Goal: Task Accomplishment & Management: Complete application form

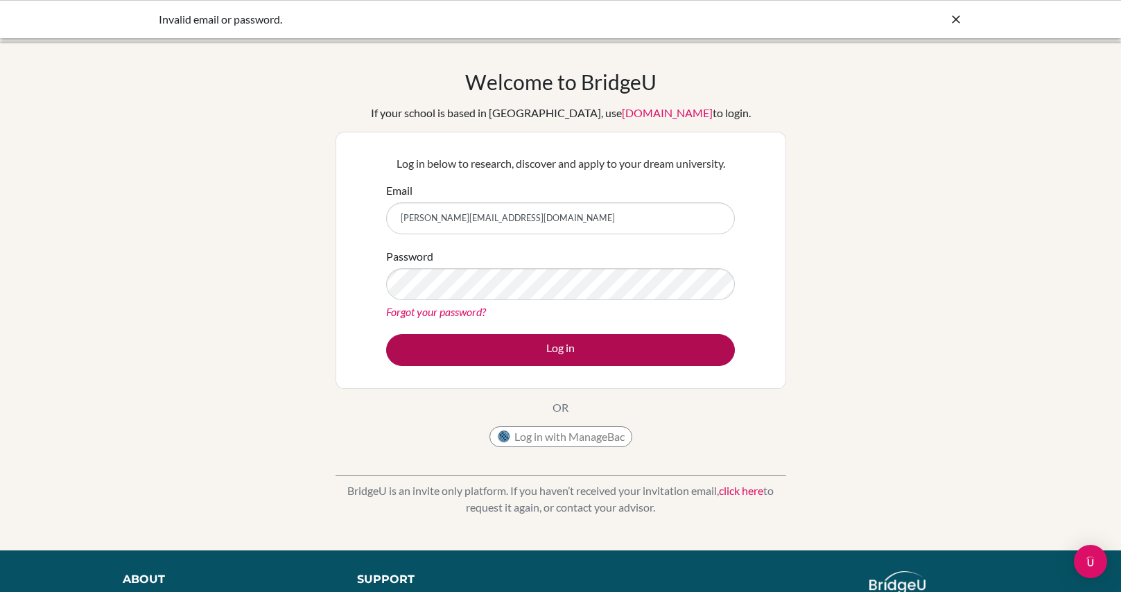
click at [555, 350] on button "Log in" at bounding box center [560, 350] width 349 height 32
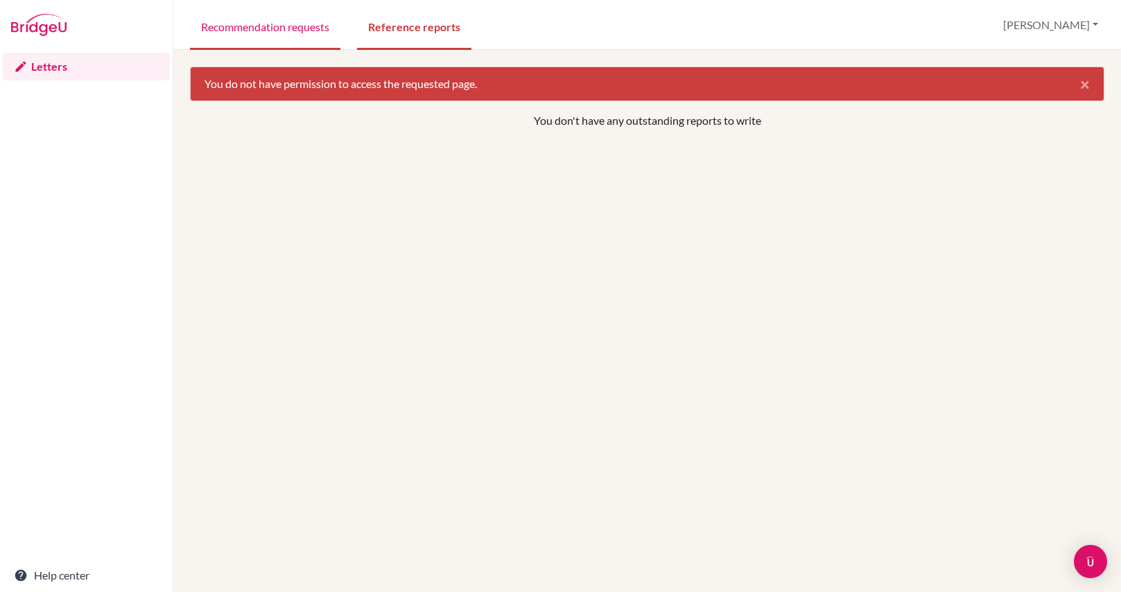
click at [297, 28] on link "Recommendation requests" at bounding box center [265, 26] width 150 height 48
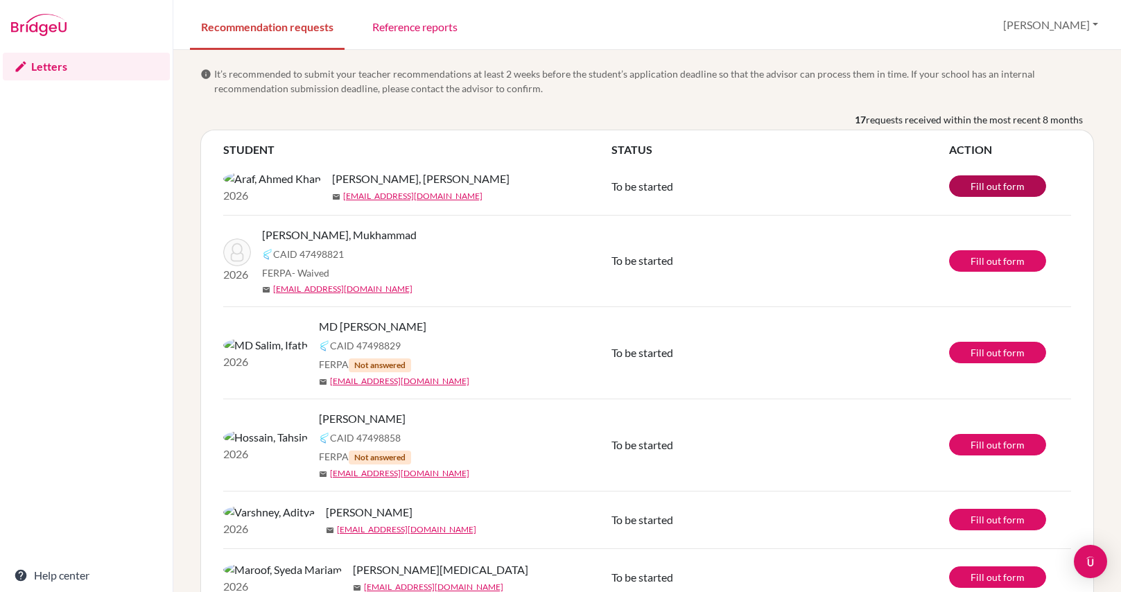
click at [1007, 192] on link "Fill out form" at bounding box center [997, 185] width 97 height 21
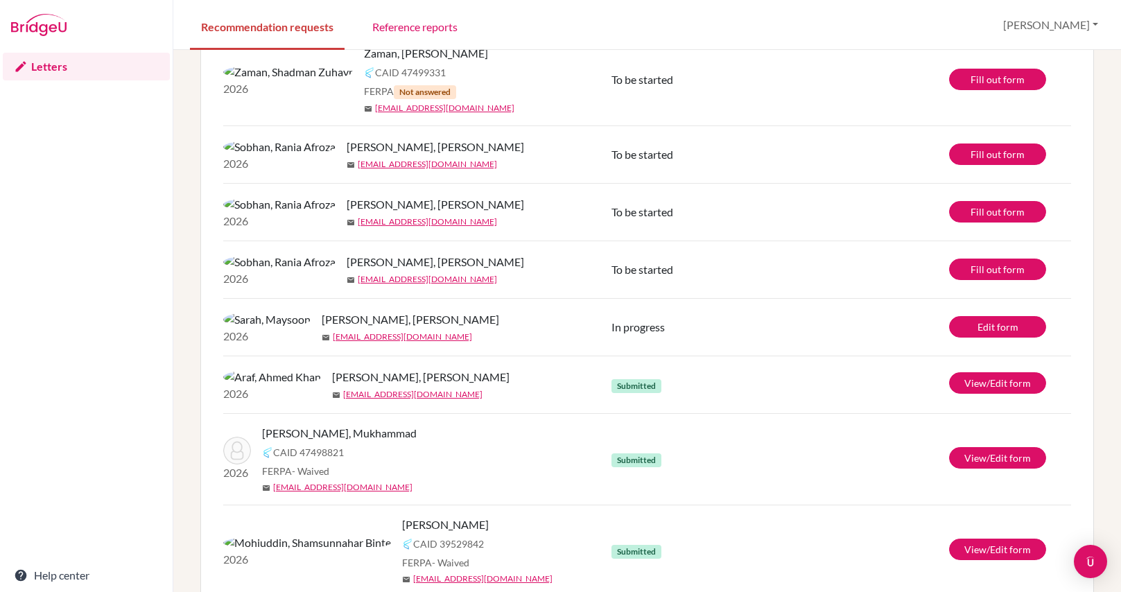
scroll to position [685, 0]
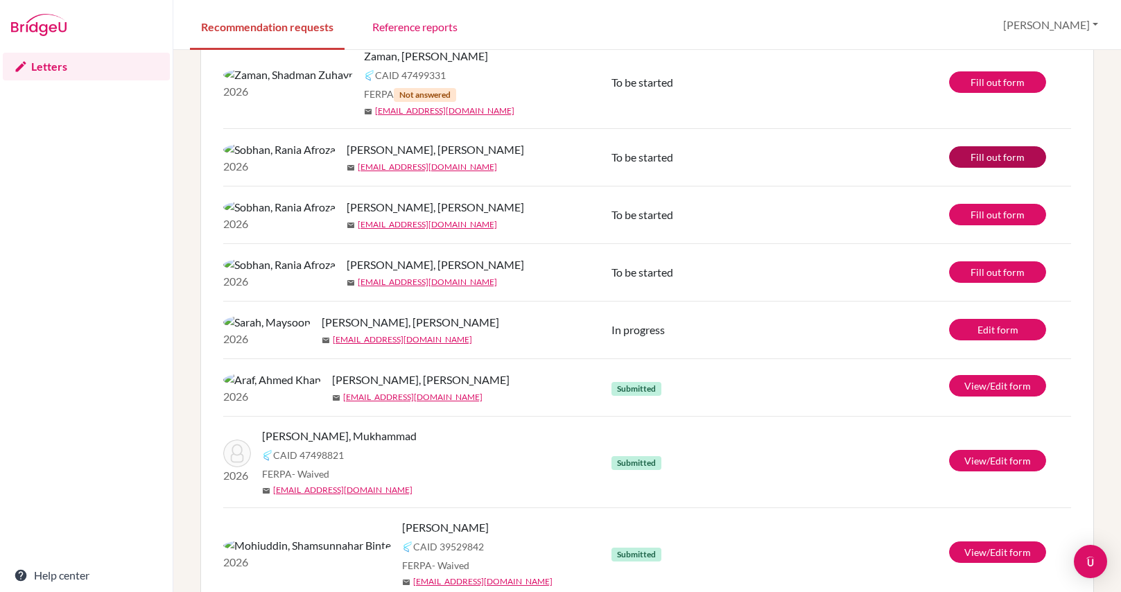
click at [970, 168] on link "Fill out form" at bounding box center [997, 156] width 97 height 21
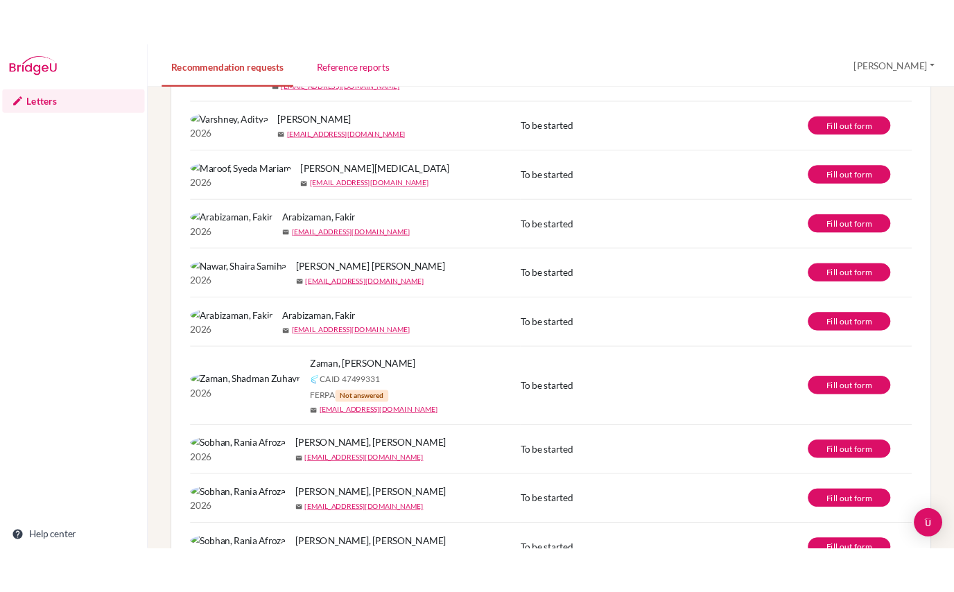
scroll to position [60, 0]
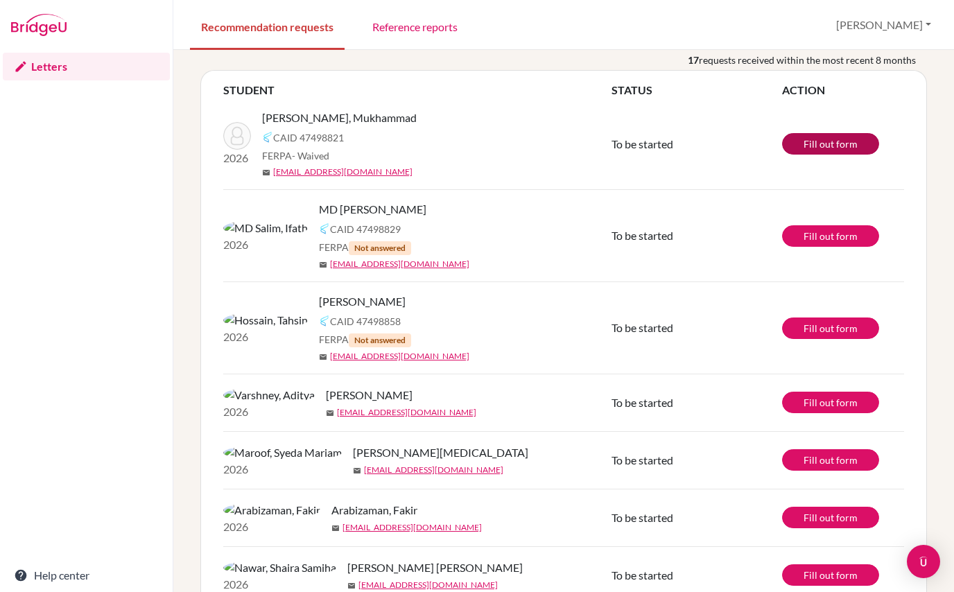
click at [828, 147] on link "Fill out form" at bounding box center [830, 143] width 97 height 21
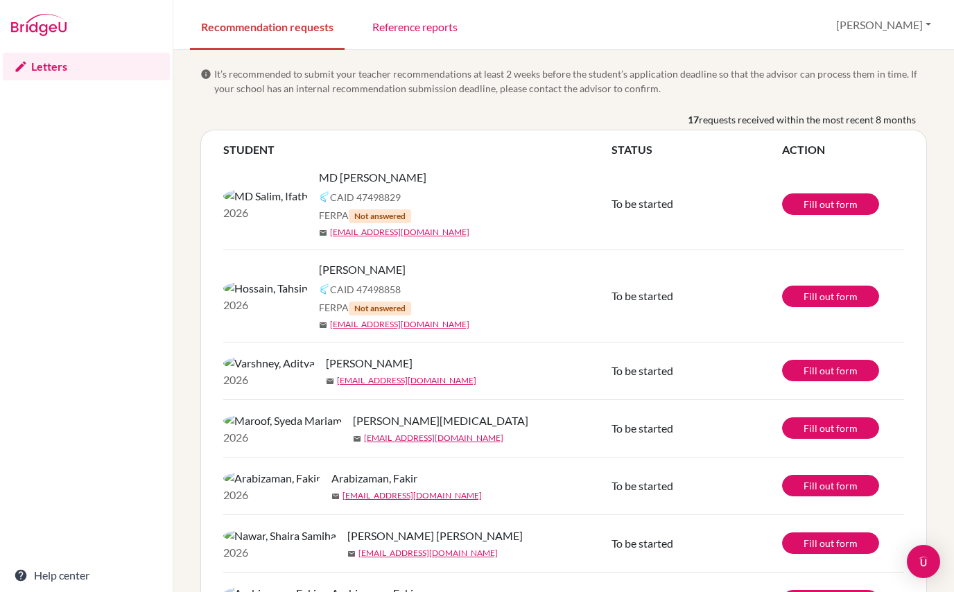
scroll to position [884, 0]
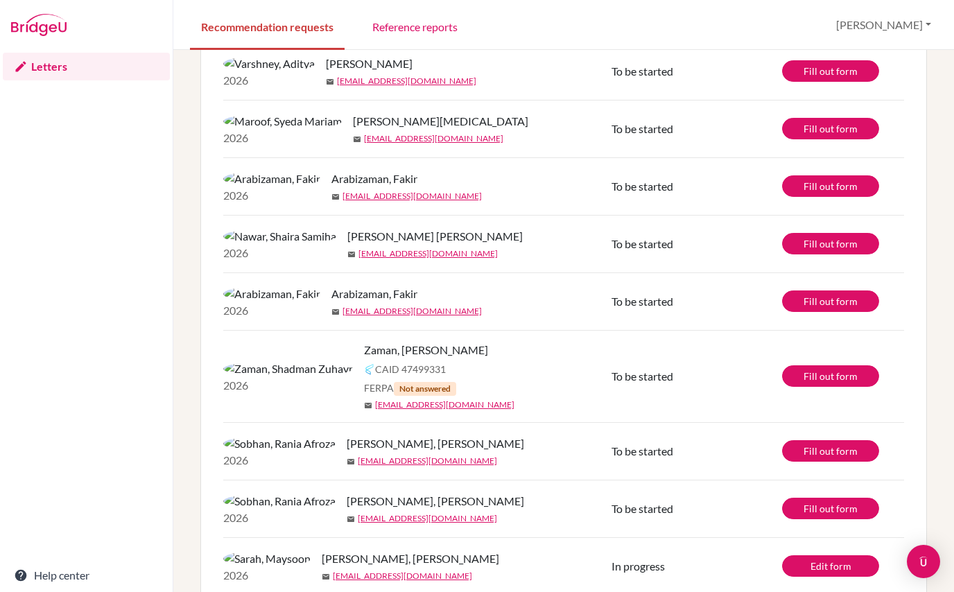
scroll to position [301, 0]
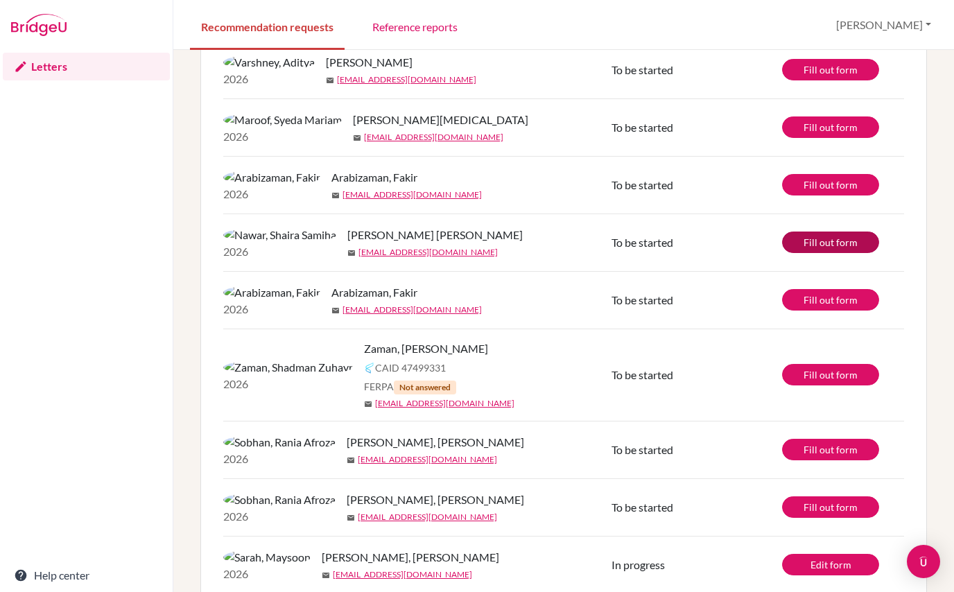
click at [850, 253] on link "Fill out form" at bounding box center [830, 242] width 97 height 21
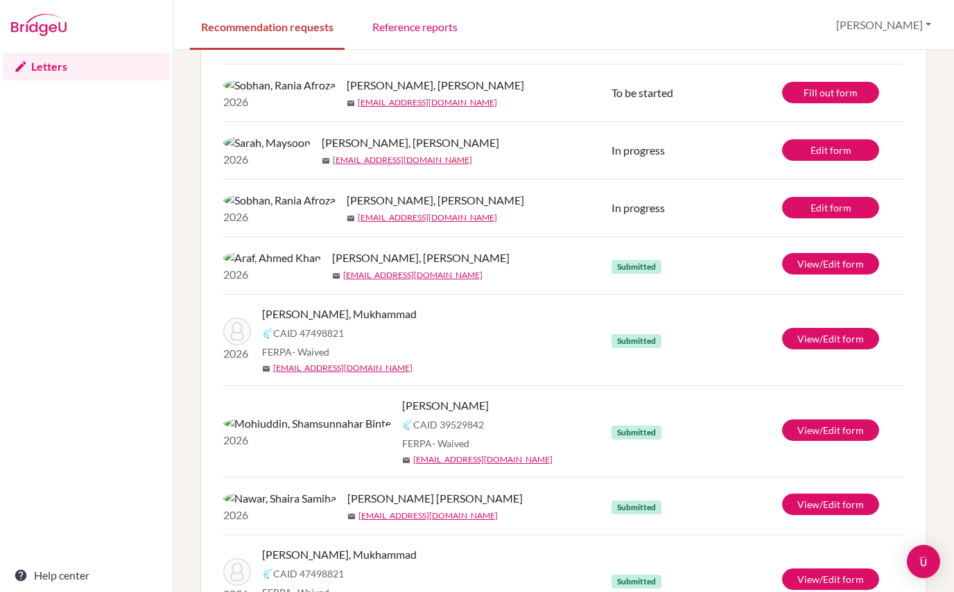
scroll to position [654, 0]
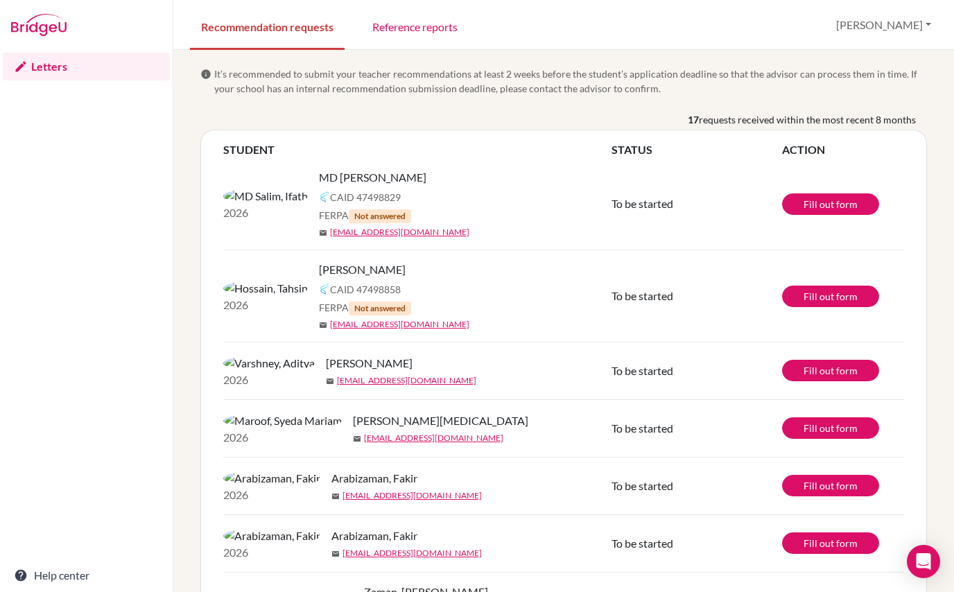
click at [503, 182] on div "MD [PERSON_NAME]" at bounding box center [470, 177] width 303 height 17
click at [807, 203] on link "Fill out form" at bounding box center [830, 203] width 97 height 21
